Goal: Information Seeking & Learning: Find specific fact

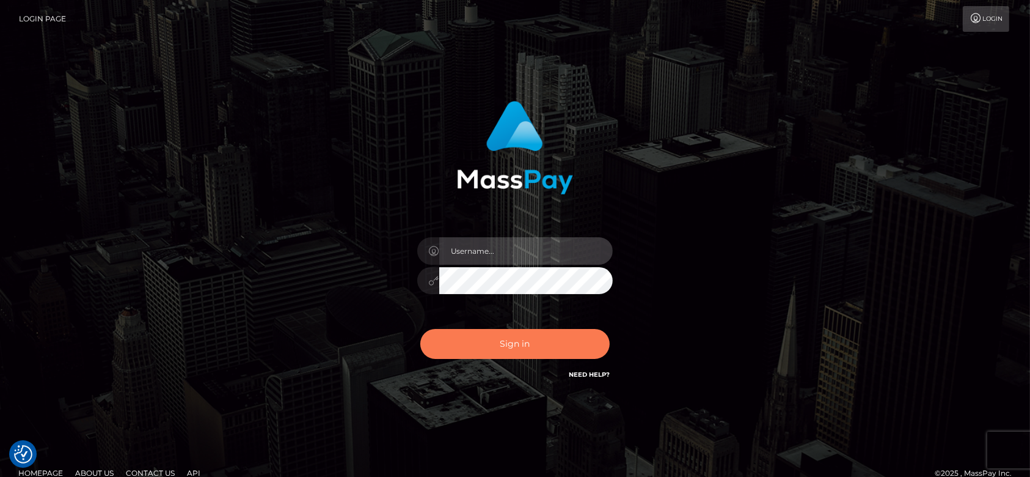
type input "fr.es"
click at [509, 335] on button "Sign in" at bounding box center [514, 344] width 189 height 30
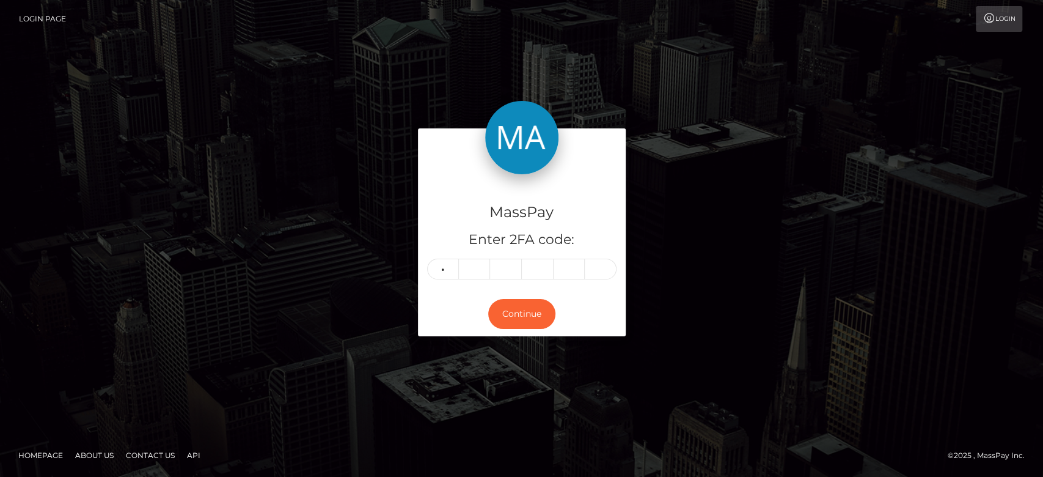
type input "0"
type input "3"
type input "7"
type input "8"
type input "3"
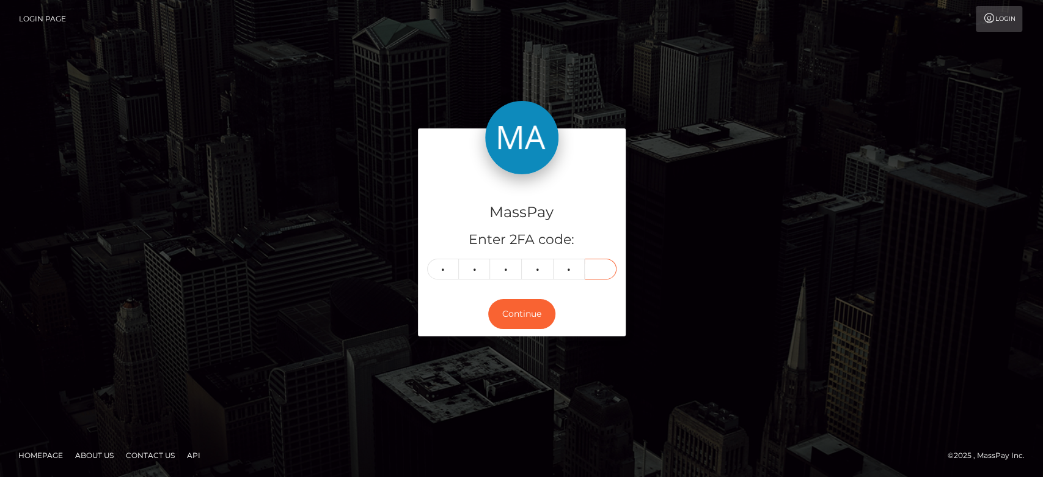
type input "7"
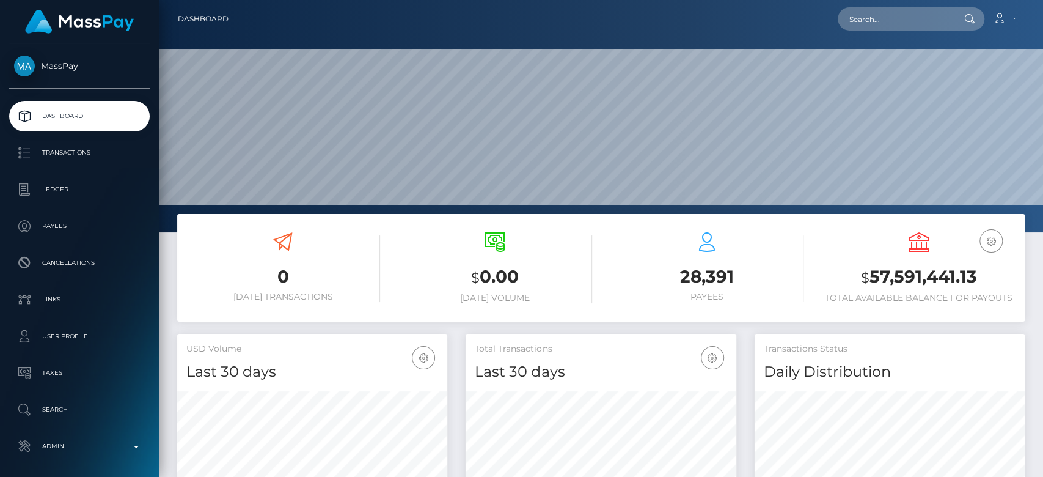
scroll to position [216, 270]
click at [860, 18] on input "text" at bounding box center [895, 18] width 115 height 23
paste input "[EMAIL_ADDRESS][DOMAIN_NAME]"
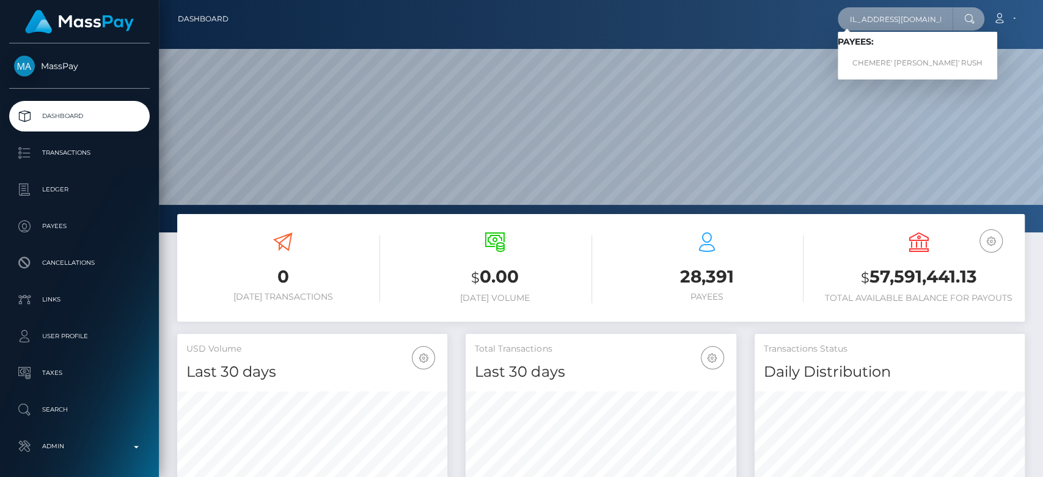
type input "chemererush422@gmail.com"
click at [880, 55] on link "CHEMERE' SHANTE' RUSH" at bounding box center [917, 63] width 159 height 23
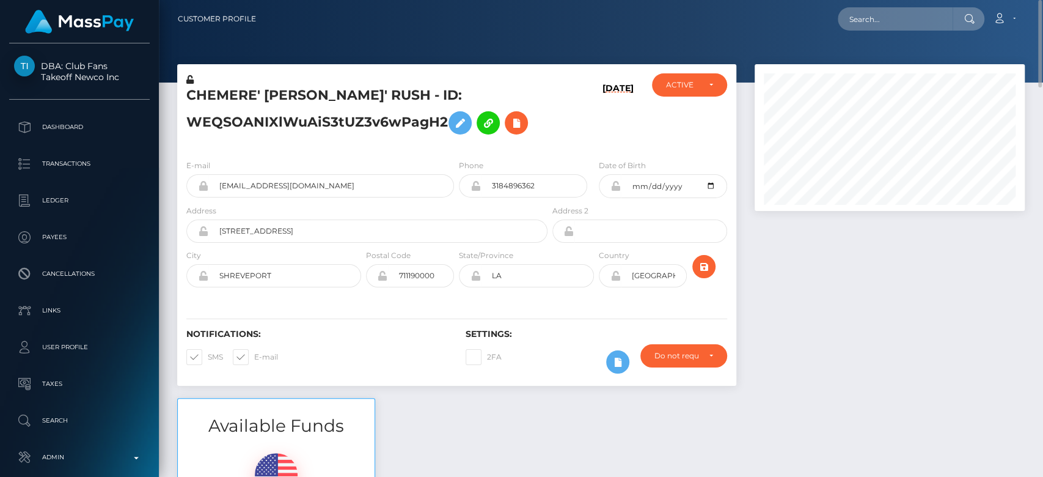
click at [944, 301] on div at bounding box center [889, 231] width 288 height 334
click at [852, 35] on nav "Customer Profile Loading... Loading... Account" at bounding box center [601, 19] width 884 height 38
click at [866, 22] on input "text" at bounding box center [895, 18] width 115 height 23
paste input "adriannataylorsw@gmail.com"
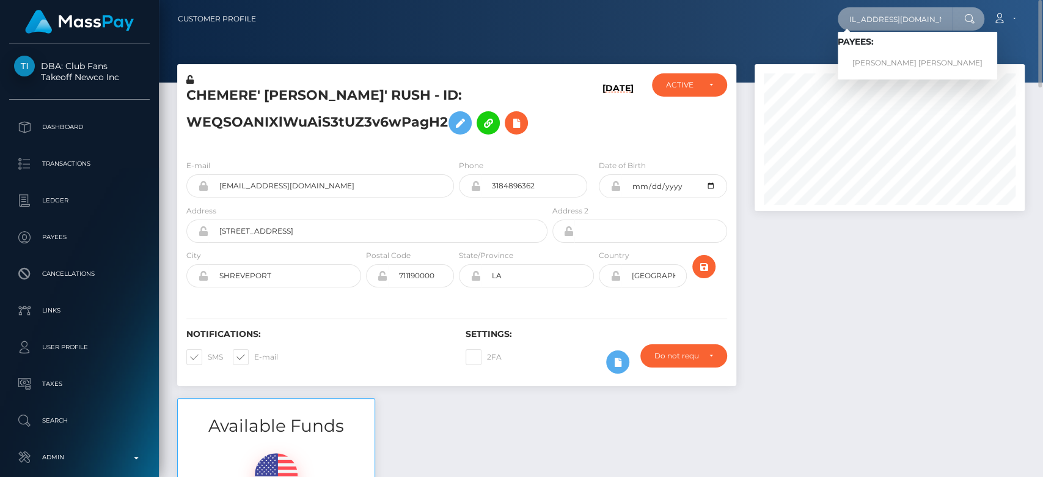
type input "adriannataylorsw@gmail.com"
click at [884, 58] on link "ARIANA LEIGH WELLS" at bounding box center [917, 63] width 159 height 23
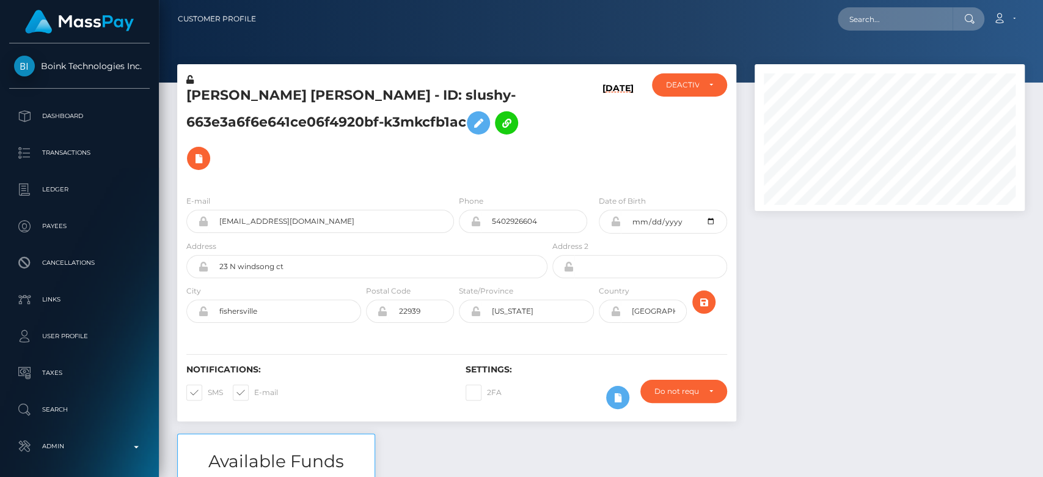
scroll to position [147, 270]
click at [845, 343] on div at bounding box center [889, 248] width 288 height 369
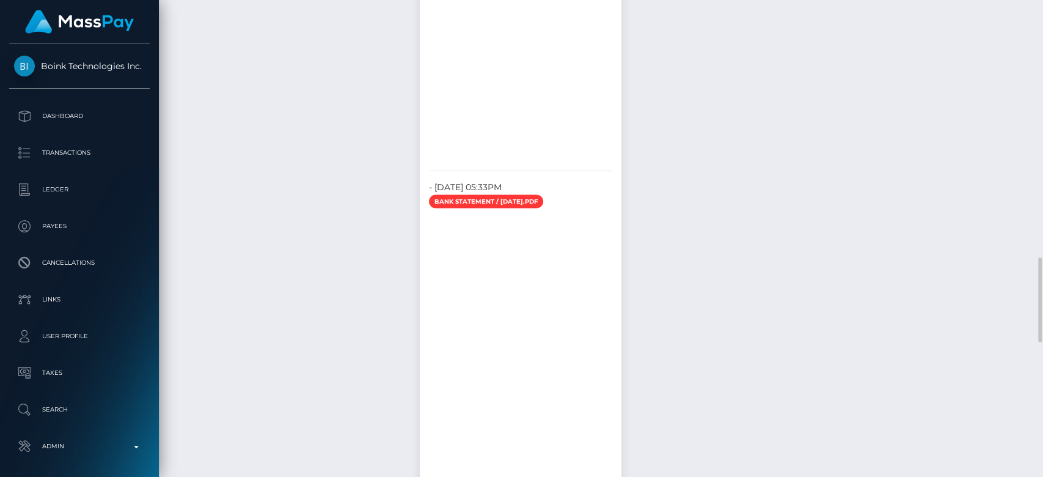
scroll to position [1327, 0]
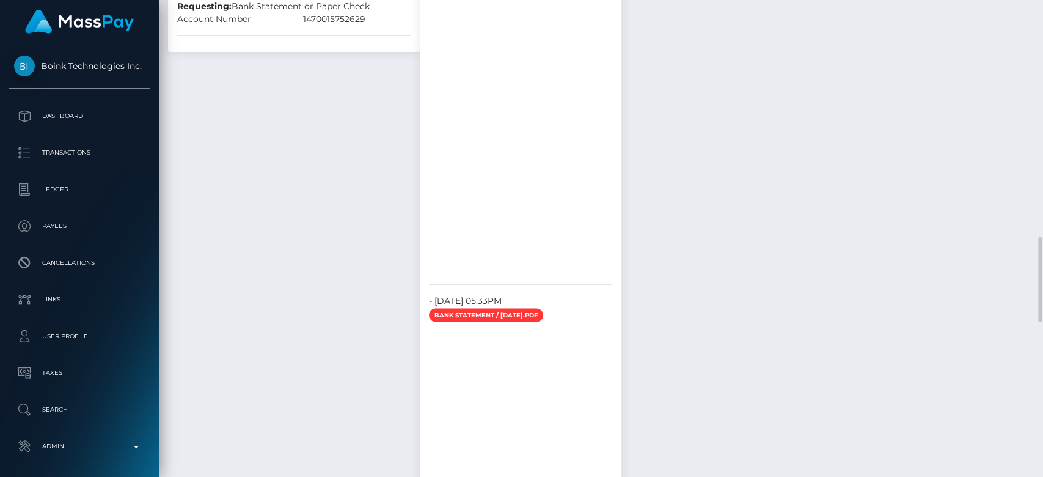
click at [844, 376] on div "Payee Attributes Payer Name Label Value [GEOGRAPHIC_DATA] / ACH Same-day 129182…" at bounding box center [601, 255] width 866 height 1939
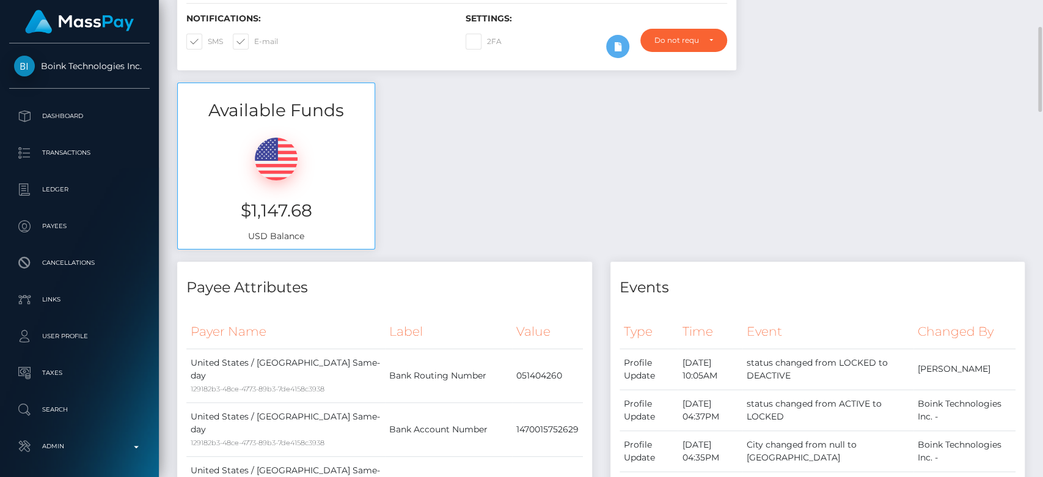
scroll to position [0, 0]
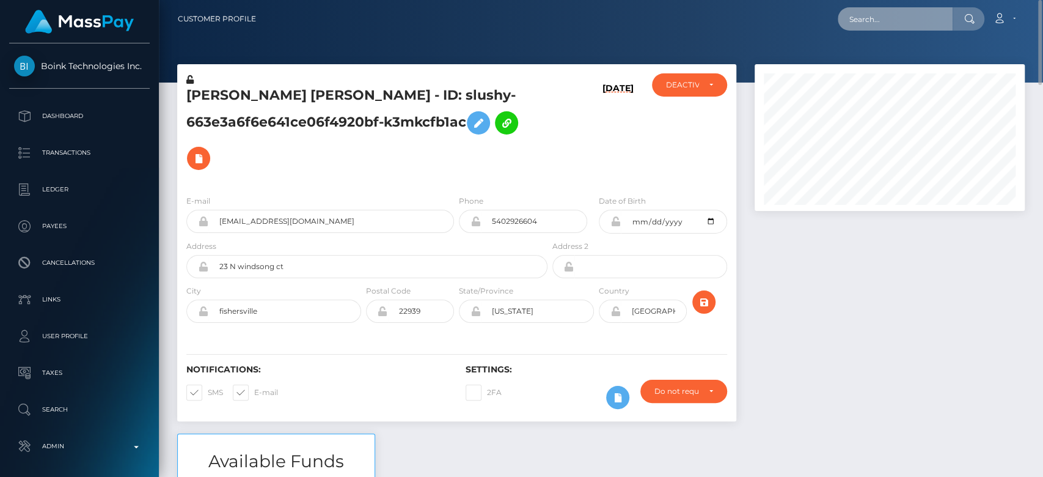
click at [870, 9] on input "text" at bounding box center [895, 18] width 115 height 23
paste input "[EMAIL_ADDRESS][DOMAIN_NAME]"
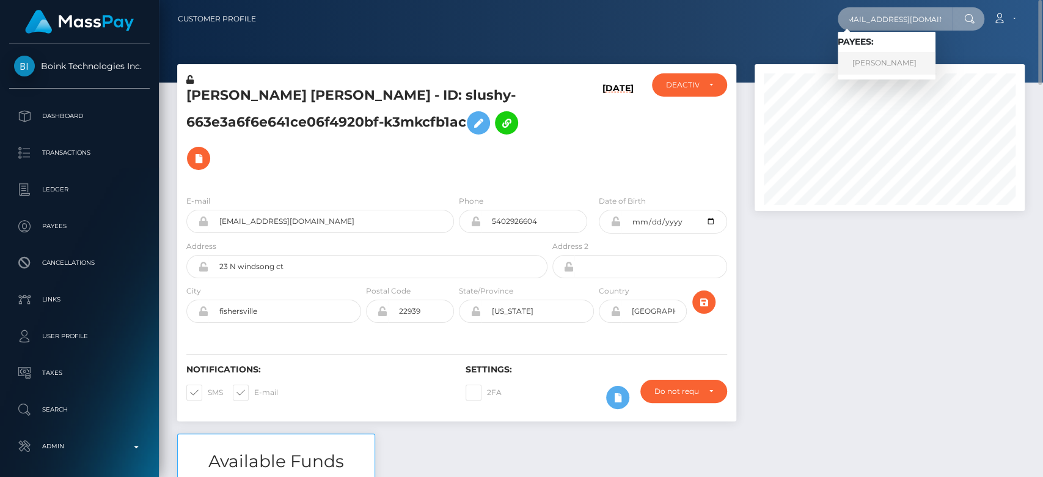
type input "[EMAIL_ADDRESS][DOMAIN_NAME]"
click at [879, 62] on link "Brianna Heller" at bounding box center [887, 63] width 98 height 23
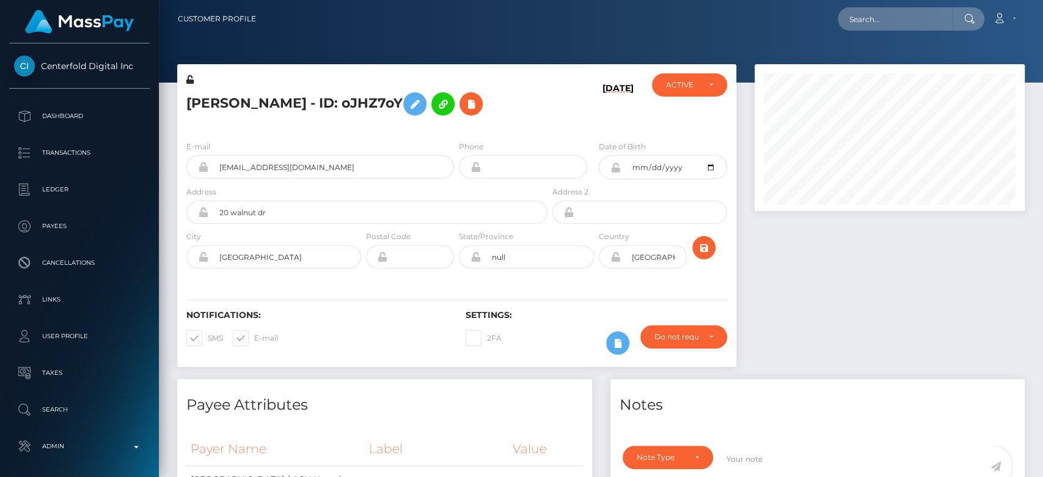
scroll to position [147, 270]
click at [863, 319] on div at bounding box center [889, 221] width 288 height 315
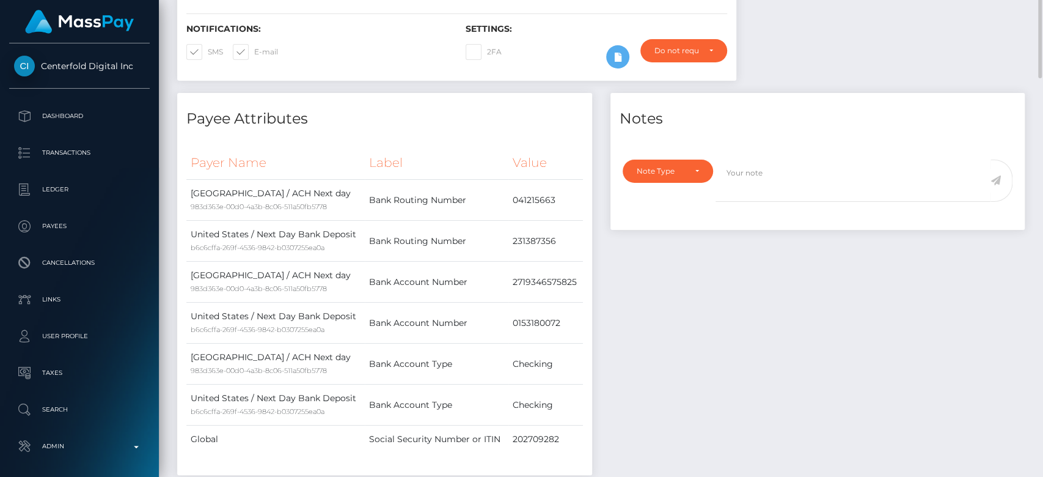
scroll to position [0, 0]
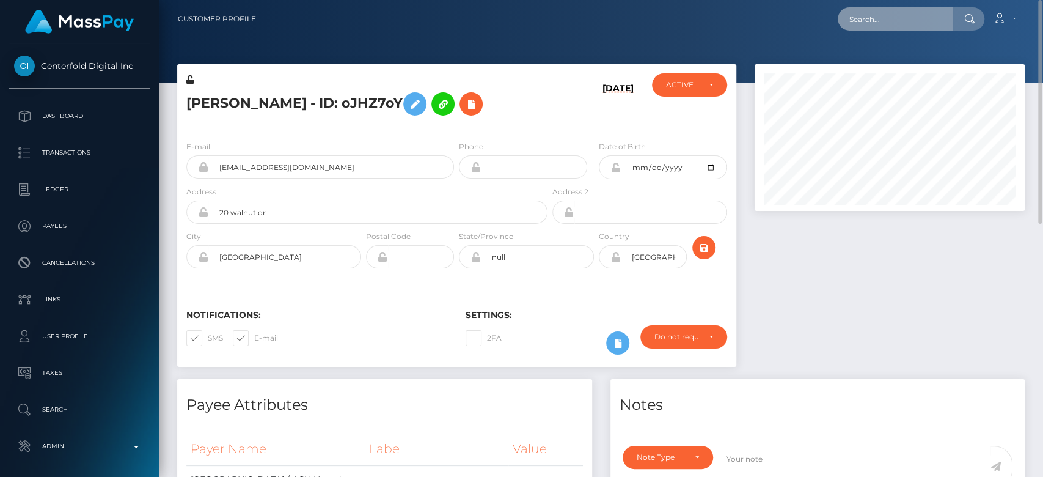
click at [873, 21] on input "text" at bounding box center [895, 18] width 115 height 23
paste input "cfclan911@gmail.com"
type input "cfclan911@gmail.com"
click at [877, 20] on input "cfclan911@gmail.com" at bounding box center [895, 18] width 115 height 23
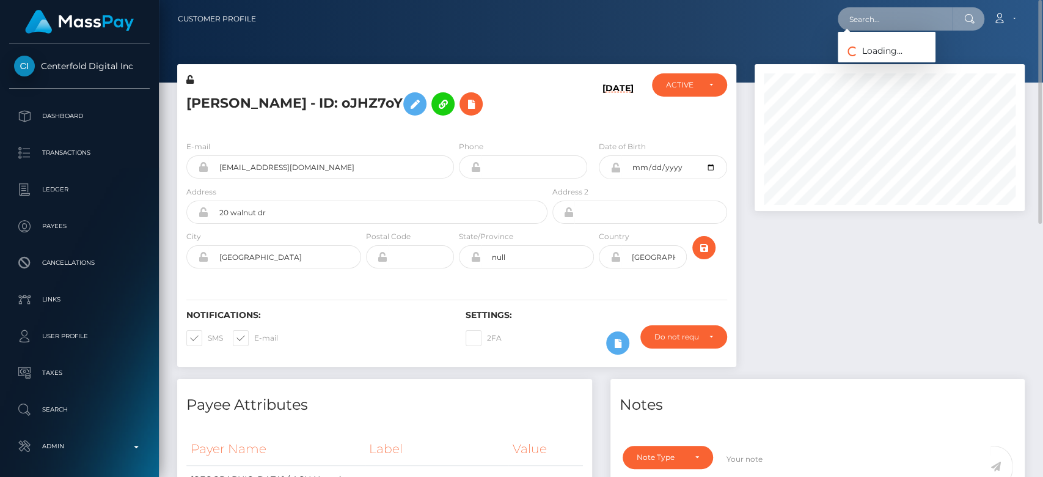
paste input "odaykababji1@gmail.com"
type input "odaykababji1@gmail.com"
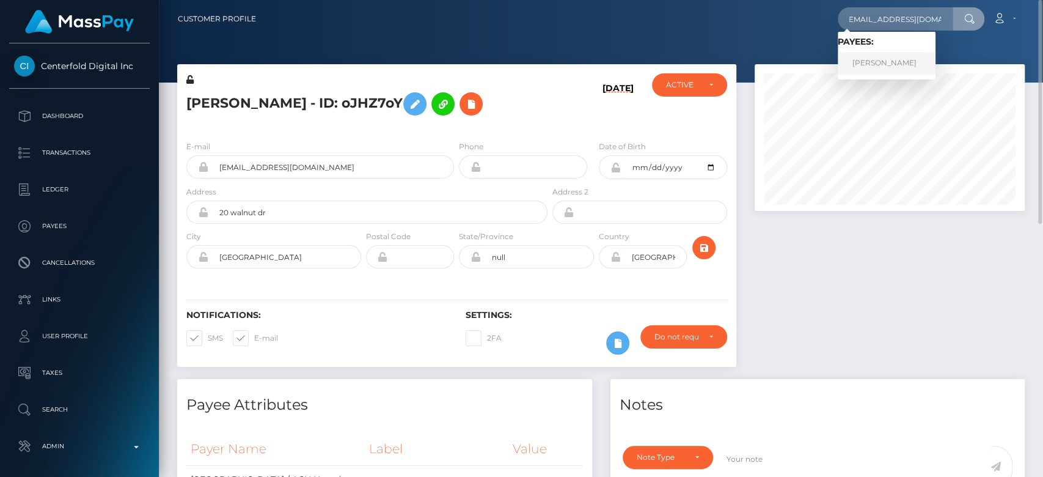
scroll to position [0, 0]
click at [888, 60] on link "Oday Kababji" at bounding box center [887, 63] width 98 height 23
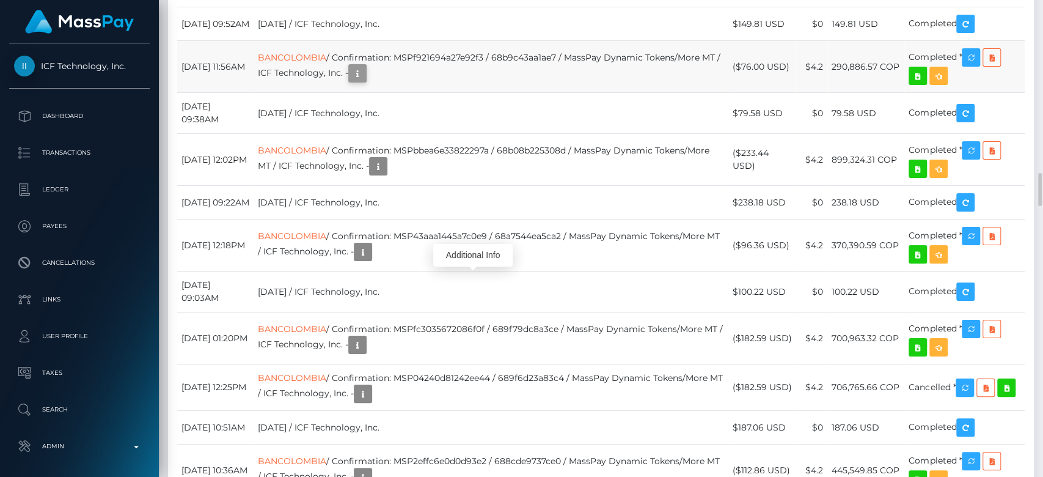
scroll to position [147, 270]
click at [365, 81] on icon "button" at bounding box center [357, 73] width 15 height 15
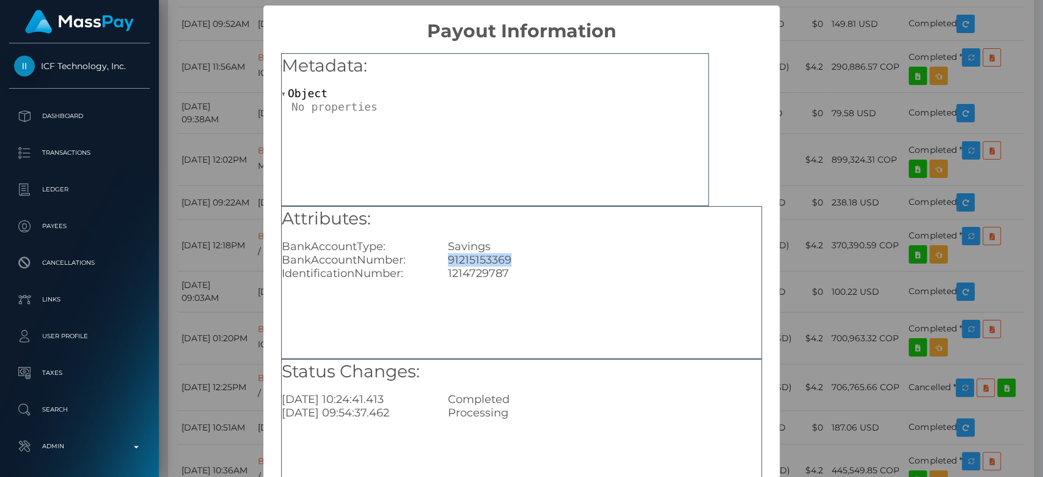
drag, startPoint x: 505, startPoint y: 259, endPoint x: 435, endPoint y: 262, distance: 70.3
click at [439, 262] on div "91215153369" at bounding box center [605, 259] width 332 height 13
copy div "91215153369"
click at [851, 217] on div "× Payout Information Metadata: Object Attributes: BankAccountType: Savings Bank…" at bounding box center [521, 238] width 1043 height 477
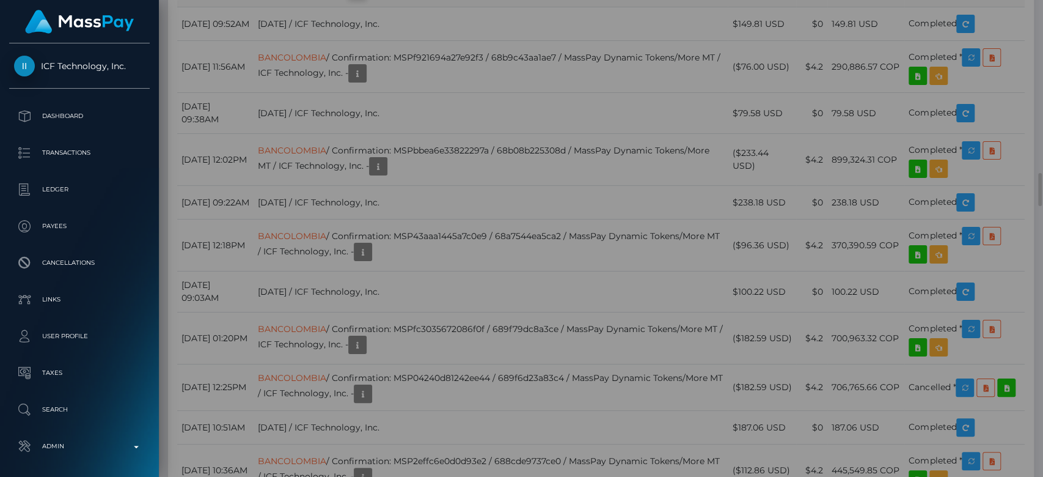
scroll to position [0, 0]
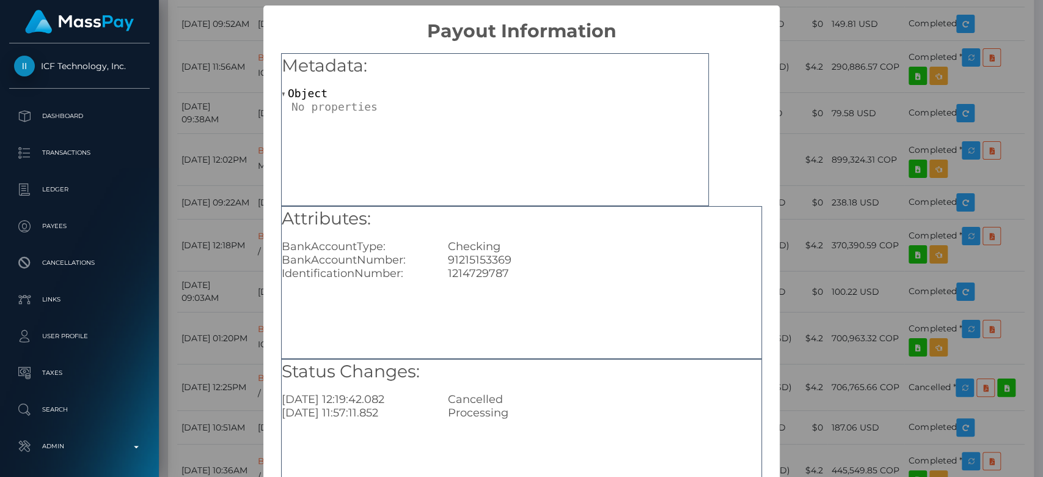
click at [793, 267] on div "× Payout Information Metadata: Object Attributes: BankAccountType: Checking Ban…" at bounding box center [521, 238] width 1043 height 477
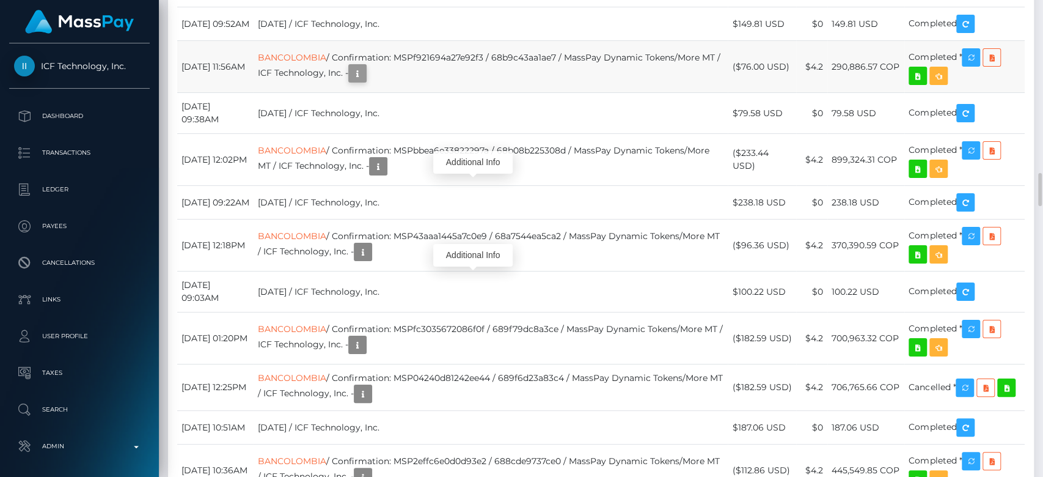
scroll to position [147, 270]
click at [365, 81] on icon "button" at bounding box center [357, 73] width 15 height 15
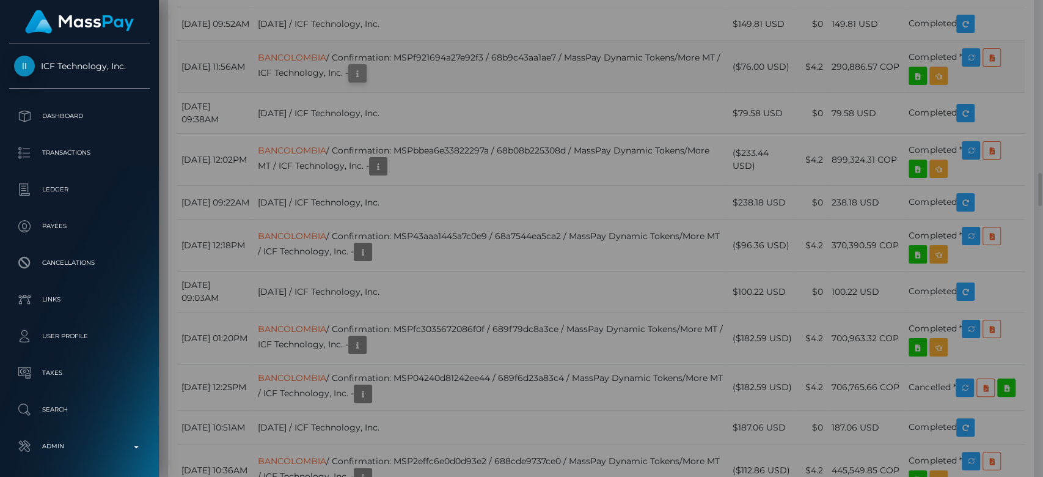
scroll to position [0, 0]
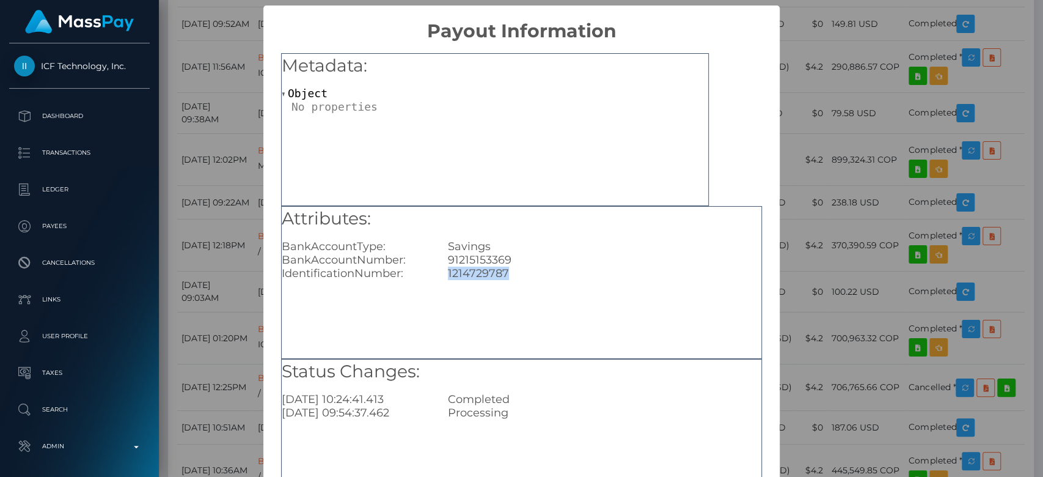
drag, startPoint x: 507, startPoint y: 273, endPoint x: 442, endPoint y: 278, distance: 65.0
click at [442, 278] on div "1214729787" at bounding box center [605, 272] width 332 height 13
copy div "1214729787"
click at [793, 222] on div "× Payout Information Metadata: Object Attributes: BankAccountType: Savings Bank…" at bounding box center [521, 238] width 1043 height 477
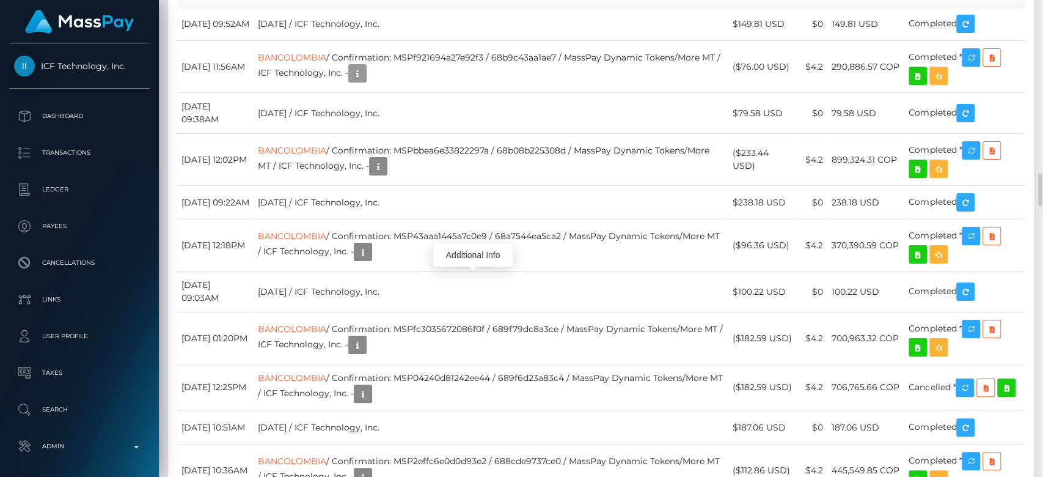
scroll to position [147, 270]
click at [365, 81] on icon "button" at bounding box center [357, 73] width 15 height 15
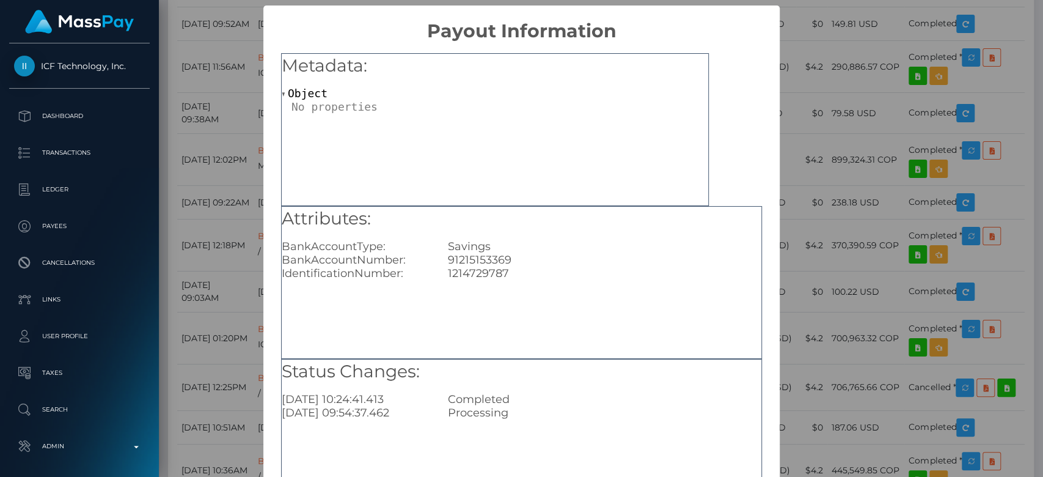
click at [811, 252] on div "× Payout Information Metadata: Object Attributes: BankAccountType: Savings Bank…" at bounding box center [521, 238] width 1043 height 477
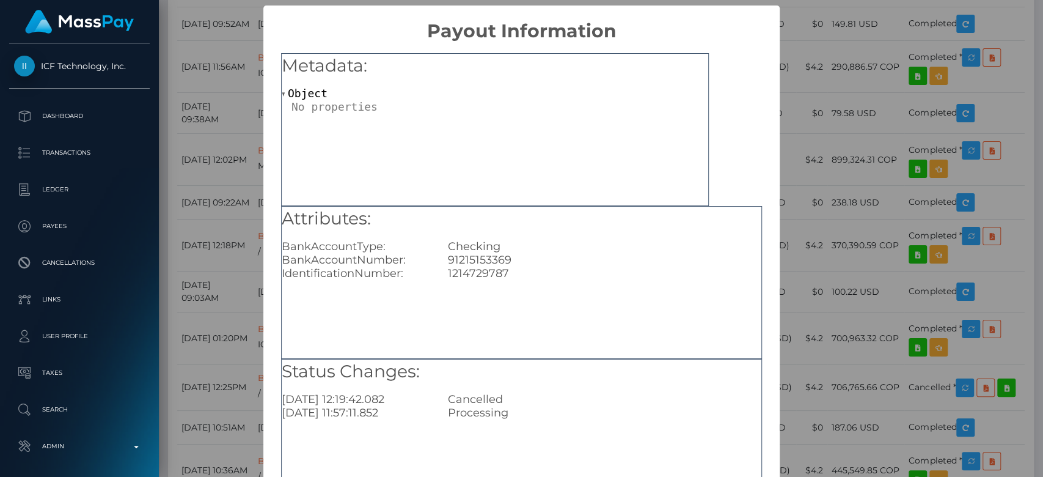
click at [829, 254] on div "× Payout Information Metadata: Object Attributes: BankAccountType: Checking Ban…" at bounding box center [521, 238] width 1043 height 477
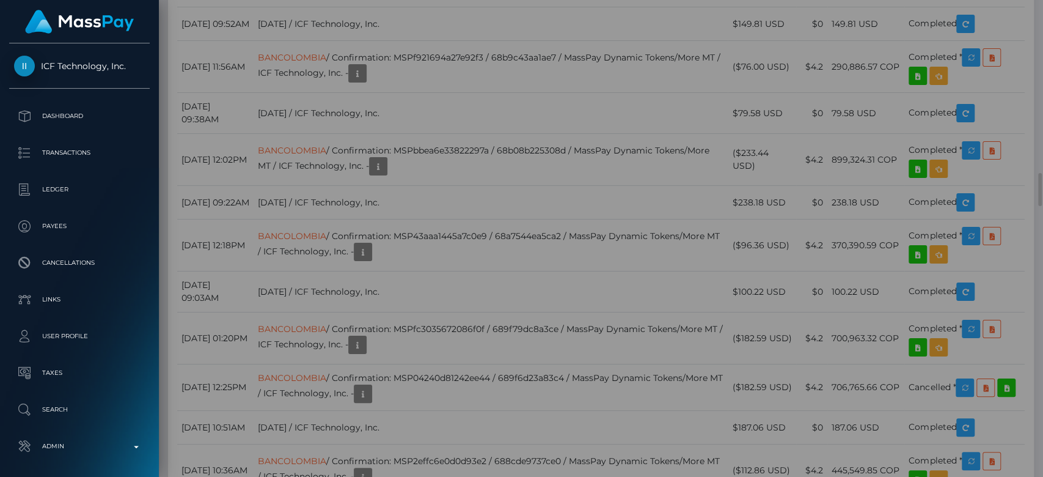
scroll to position [0, 0]
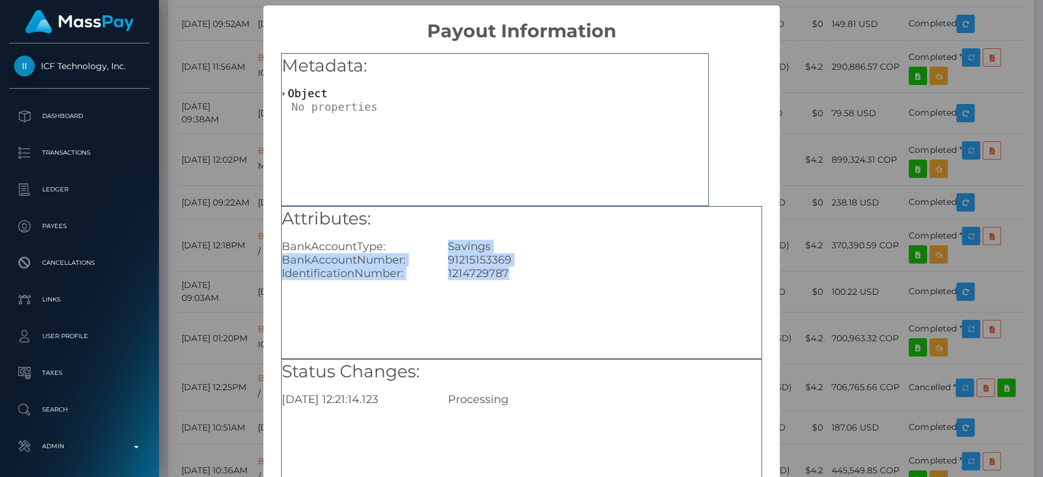
drag, startPoint x: 436, startPoint y: 244, endPoint x: 524, endPoint y: 282, distance: 95.8
click at [524, 282] on div "Attributes: BankAccountType: Savings BankAccountNumber: [FINANCIAL_ID] Identifi…" at bounding box center [521, 282] width 481 height 153
click at [460, 146] on div "Metadata: Object" at bounding box center [495, 129] width 428 height 153
click at [842, 170] on div "× Payout Information Metadata: Object Attributes: BankAccountType: Savings Bank…" at bounding box center [521, 238] width 1043 height 477
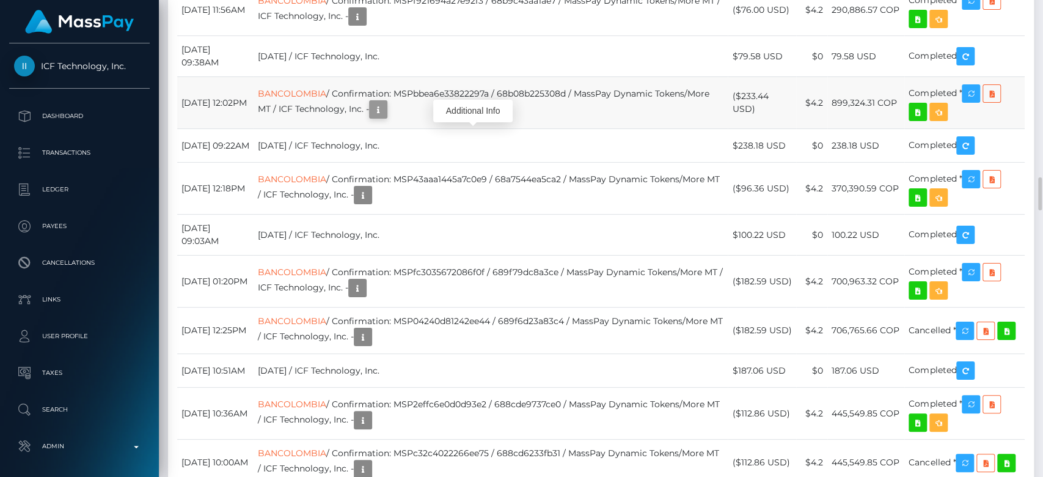
scroll to position [147, 270]
click at [386, 117] on icon "button" at bounding box center [378, 109] width 15 height 15
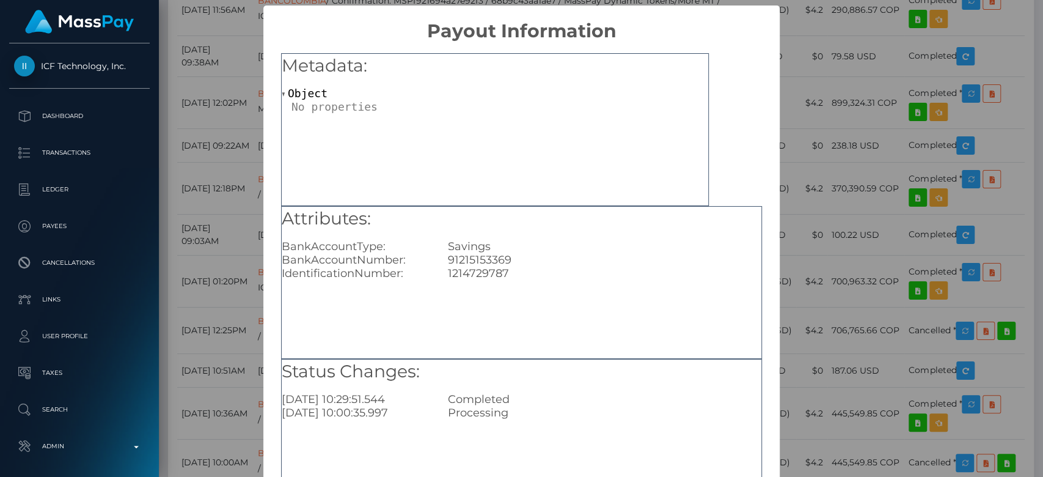
click at [821, 175] on div "× Payout Information Metadata: Object Attributes: BankAccountType: Savings Bank…" at bounding box center [521, 238] width 1043 height 477
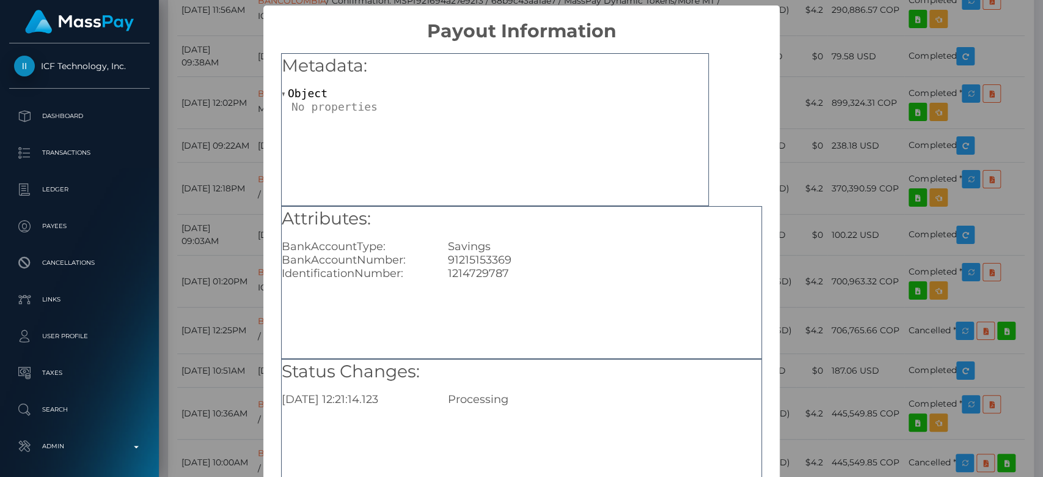
drag, startPoint x: 400, startPoint y: 398, endPoint x: 341, endPoint y: 395, distance: 59.4
click at [341, 395] on div "2025-09-18 12:21:14.123" at bounding box center [356, 398] width 166 height 13
copy div "12:21:14.123"
click at [862, 223] on div "× Payout Information Metadata: Object Attributes: BankAccountType: Savings Bank…" at bounding box center [521, 238] width 1043 height 477
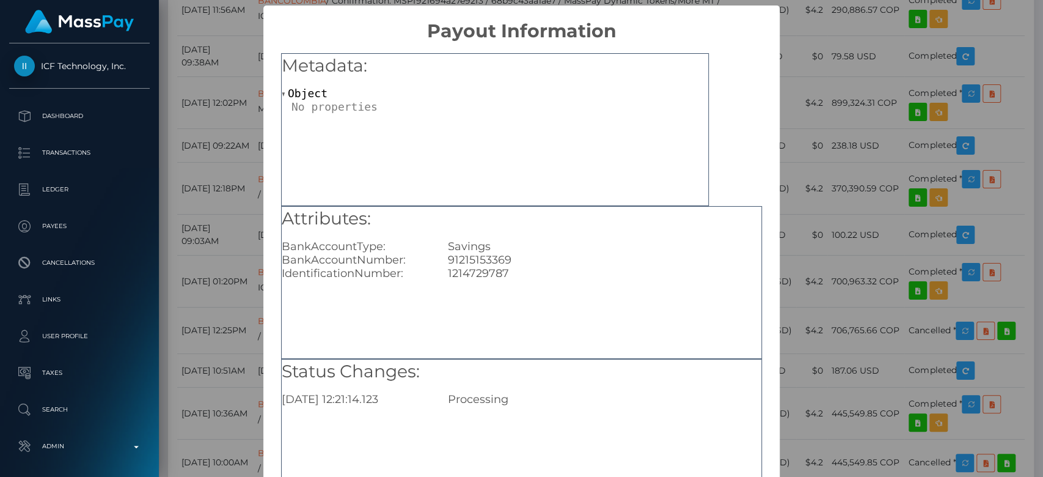
drag, startPoint x: 397, startPoint y: 401, endPoint x: 342, endPoint y: 403, distance: 54.4
click at [342, 403] on div "2025-09-18 12:21:14.123" at bounding box center [356, 398] width 166 height 13
click at [402, 405] on div "2025-09-18 12:21:14.123" at bounding box center [356, 398] width 166 height 13
drag, startPoint x: 402, startPoint y: 405, endPoint x: 279, endPoint y: 413, distance: 123.7
click at [281, 413] on div "Status Changes: 2025-09-18 12:21:14.123 Processing" at bounding box center [521, 435] width 481 height 153
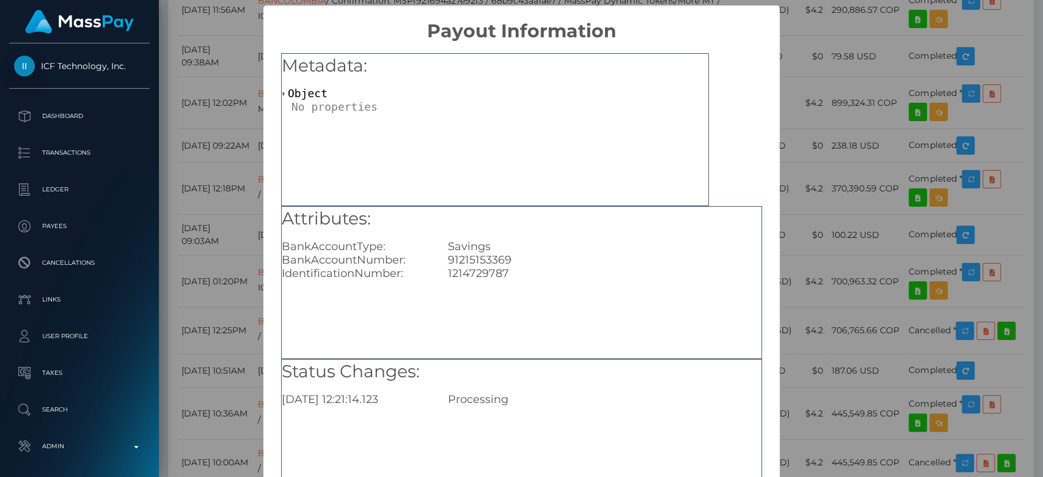
click at [860, 218] on div "× Payout Information Metadata: Object Attributes: BankAccountType: Savings Bank…" at bounding box center [521, 238] width 1043 height 477
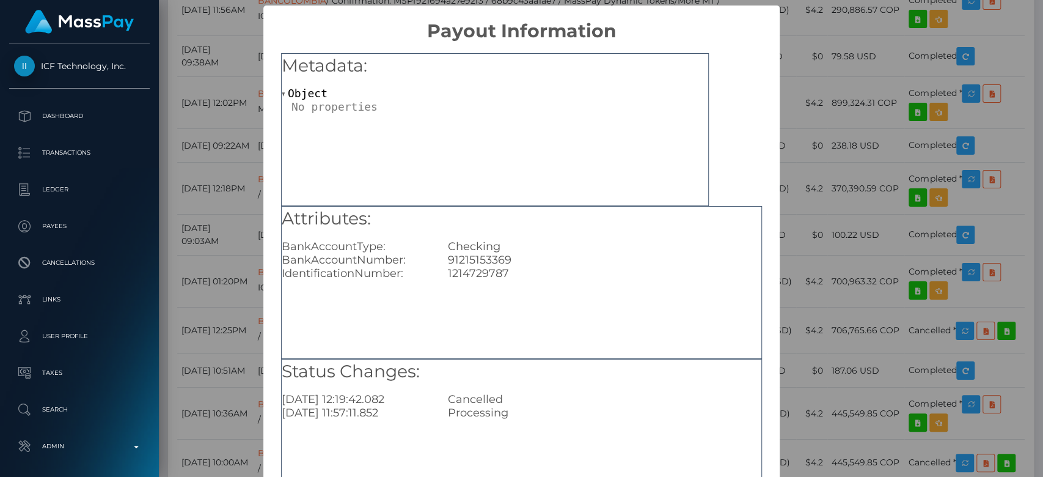
click at [844, 257] on div "× Payout Information Metadata: Object Attributes: BankAccountType: Checking Ban…" at bounding box center [521, 238] width 1043 height 477
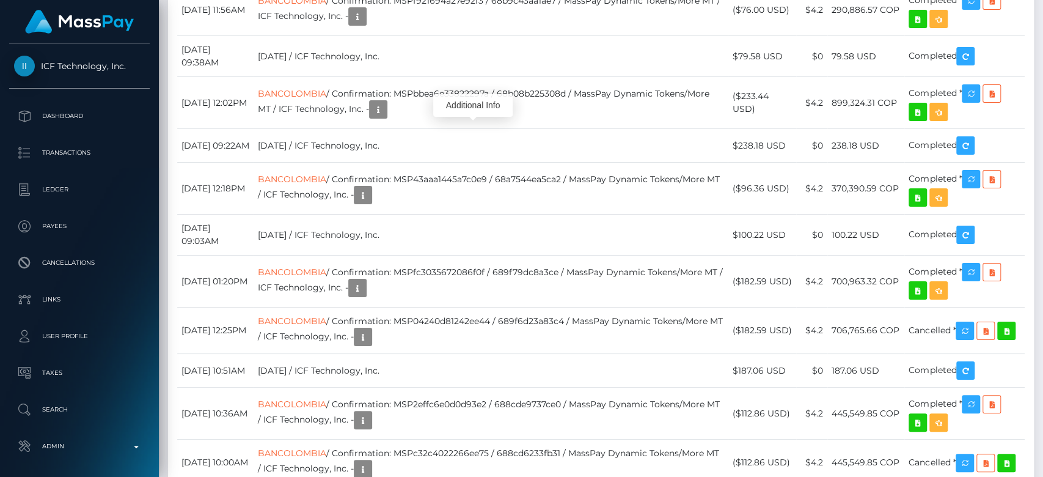
click at [469, 90] on div "Additional Info" at bounding box center [472, 105] width 79 height 31
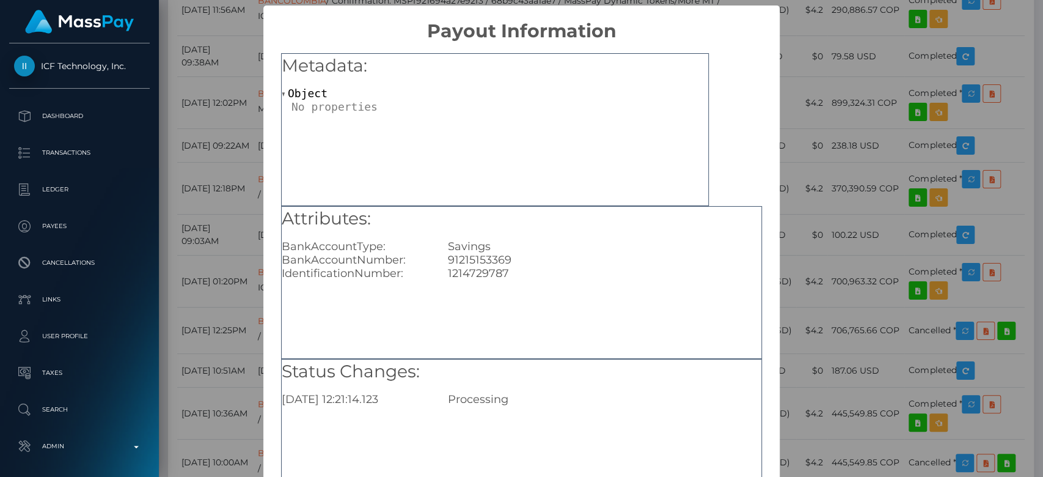
click at [801, 236] on div "× Payout Information Metadata: Object Attributes: BankAccountType: Savings Bank…" at bounding box center [521, 238] width 1043 height 477
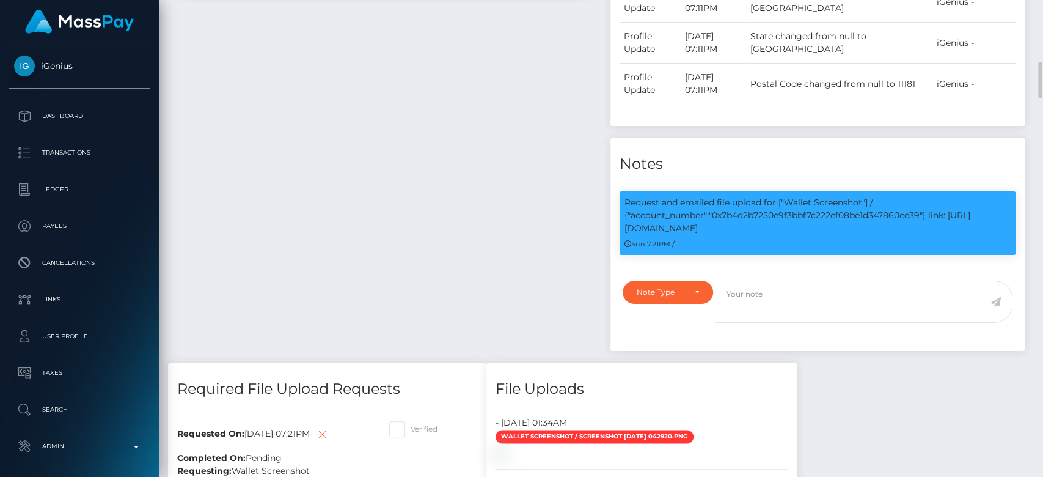
scroll to position [147, 270]
click at [763, 215] on p "Request and emailed file upload for ["Wallet Screenshot"] / {"account_number":"…" at bounding box center [817, 215] width 387 height 38
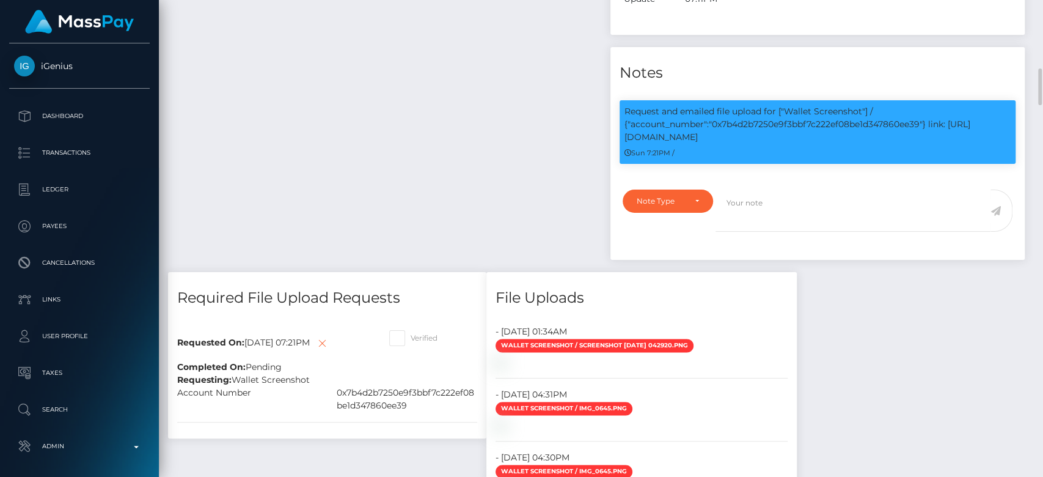
click at [771, 272] on div "File Uploads" at bounding box center [641, 290] width 310 height 37
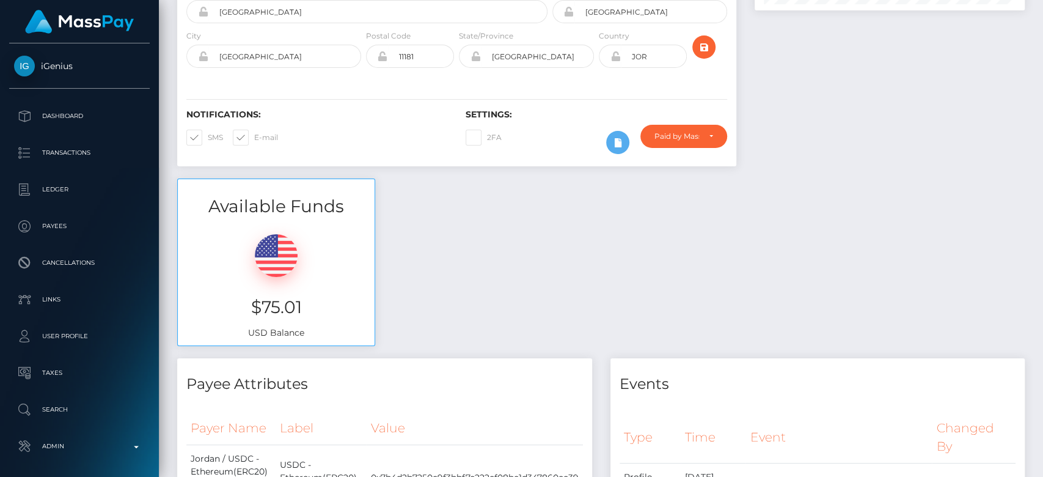
scroll to position [0, 0]
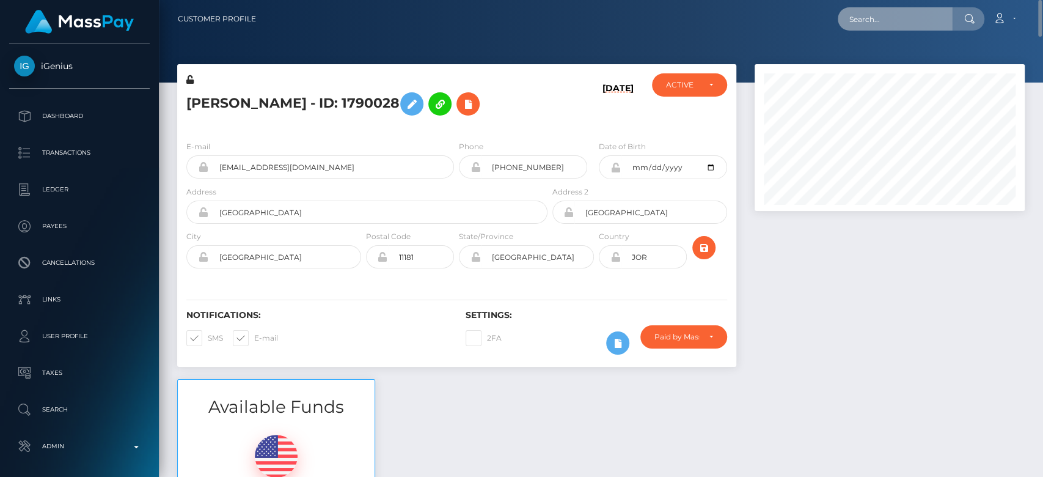
click at [880, 26] on input "text" at bounding box center [895, 18] width 115 height 23
paste input "sotiaperikleous2@gmail.com"
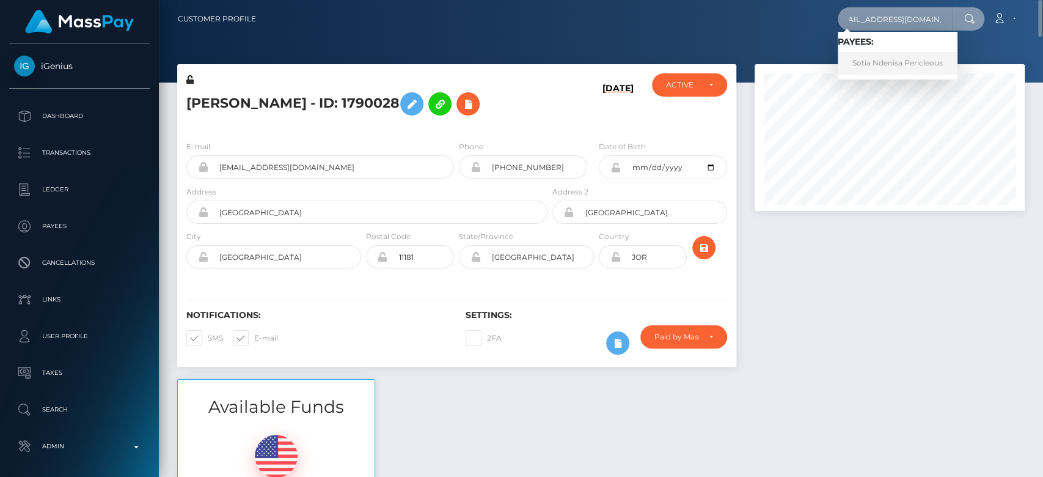
type input "sotiaperikleous2@gmail.com"
click at [885, 58] on link "Sotia Ndenisa Pericleous" at bounding box center [898, 63] width 120 height 23
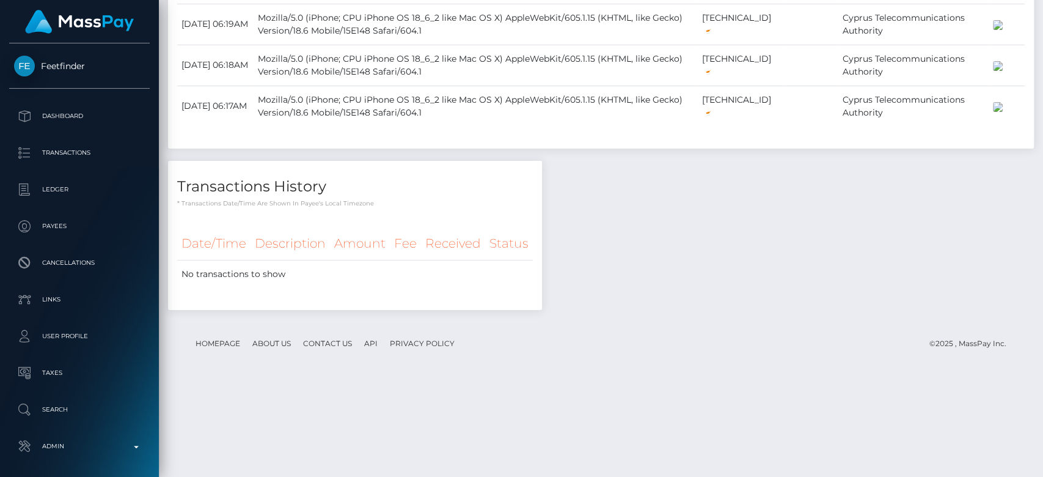
scroll to position [147, 270]
